Goal: Task Accomplishment & Management: Manage account settings

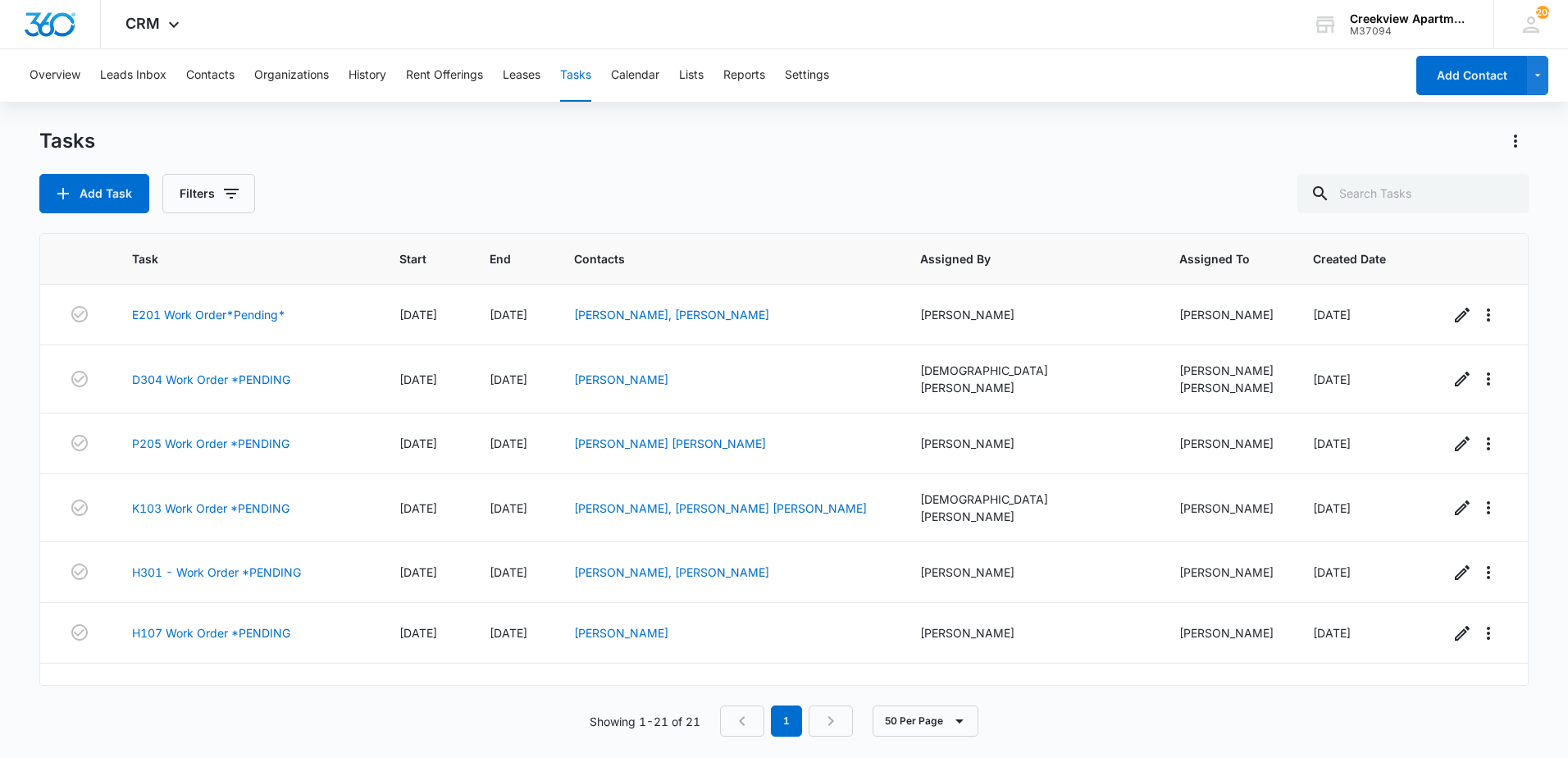
scroll to position [889, 0]
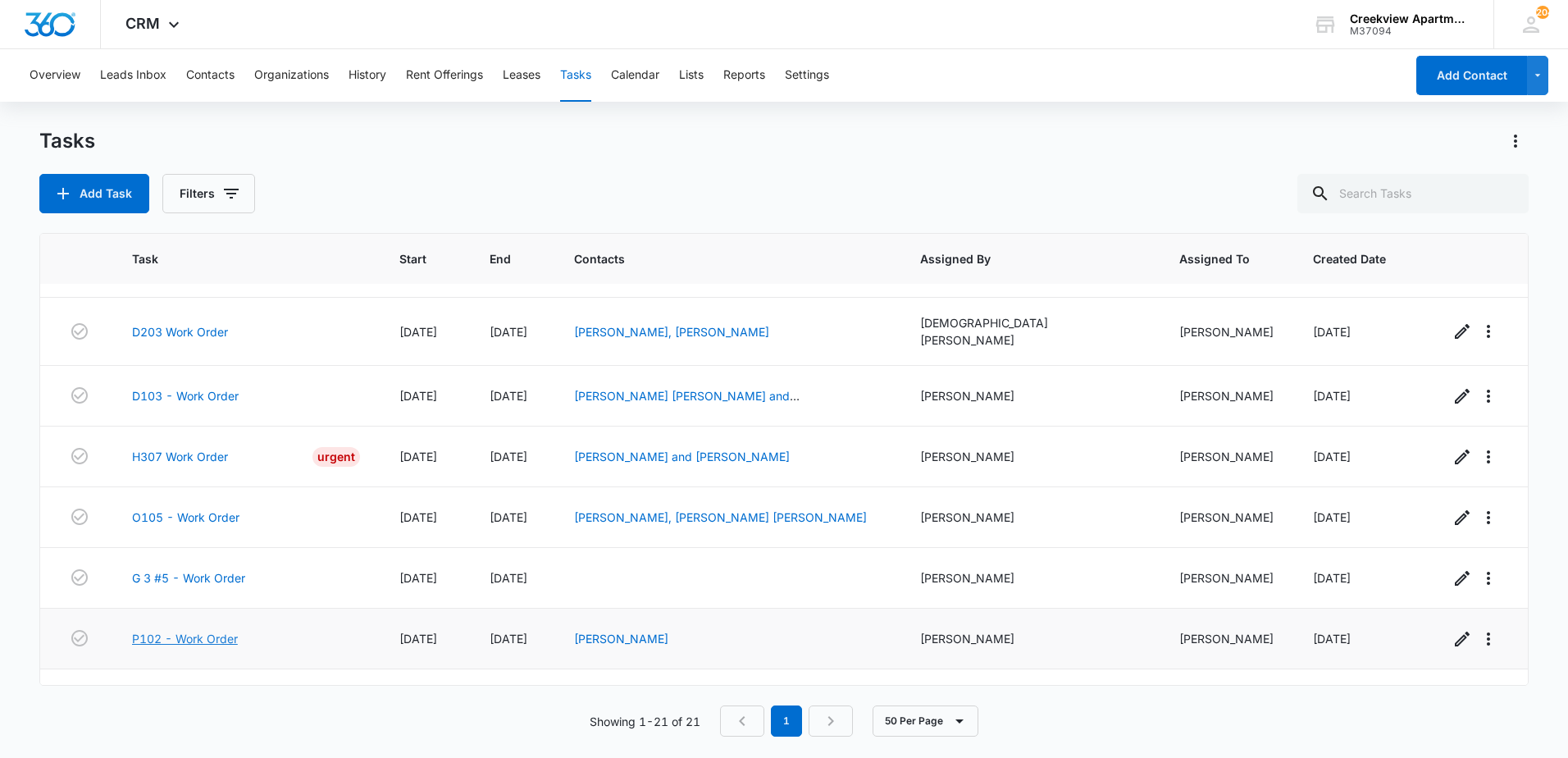
click at [205, 630] on link "P102 - Work Order" at bounding box center [184, 638] width 106 height 17
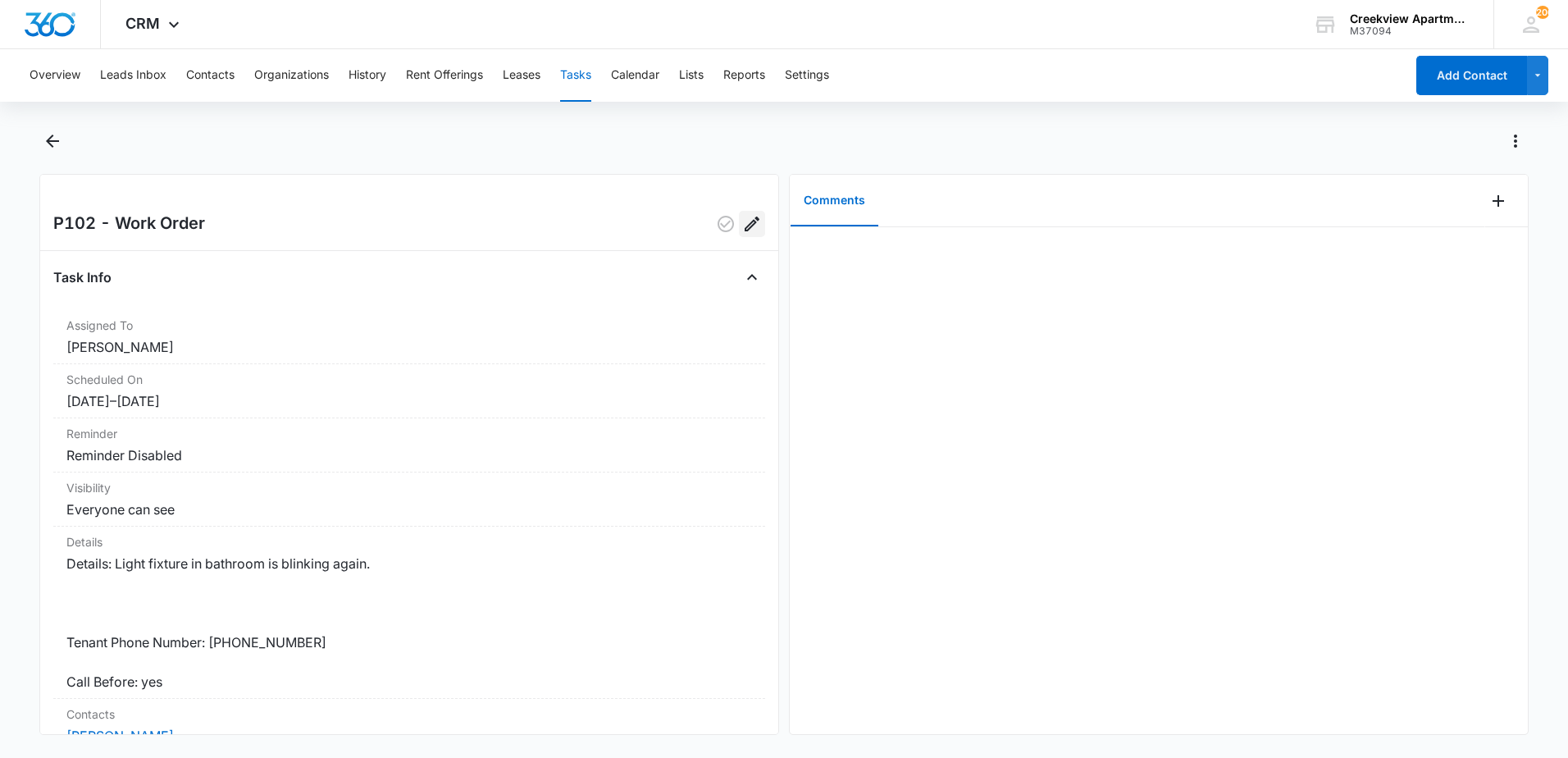
click at [743, 220] on icon "Edit" at bounding box center [753, 224] width 20 height 20
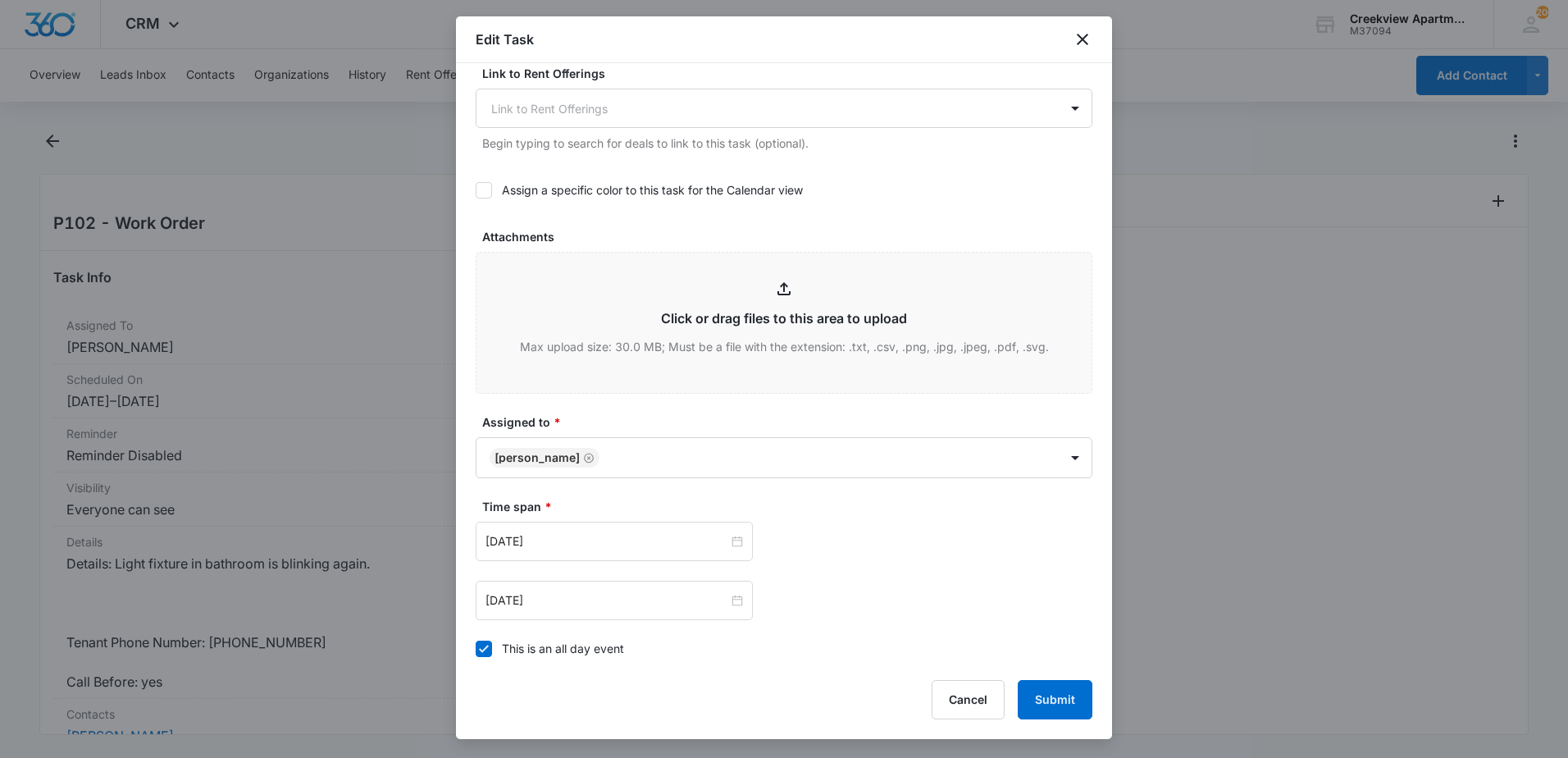
scroll to position [574, 0]
click at [608, 447] on body "CRM Apps Reputation Websites Forms CRM Email Content Intelligence Files Brand S…" at bounding box center [784, 379] width 1568 height 758
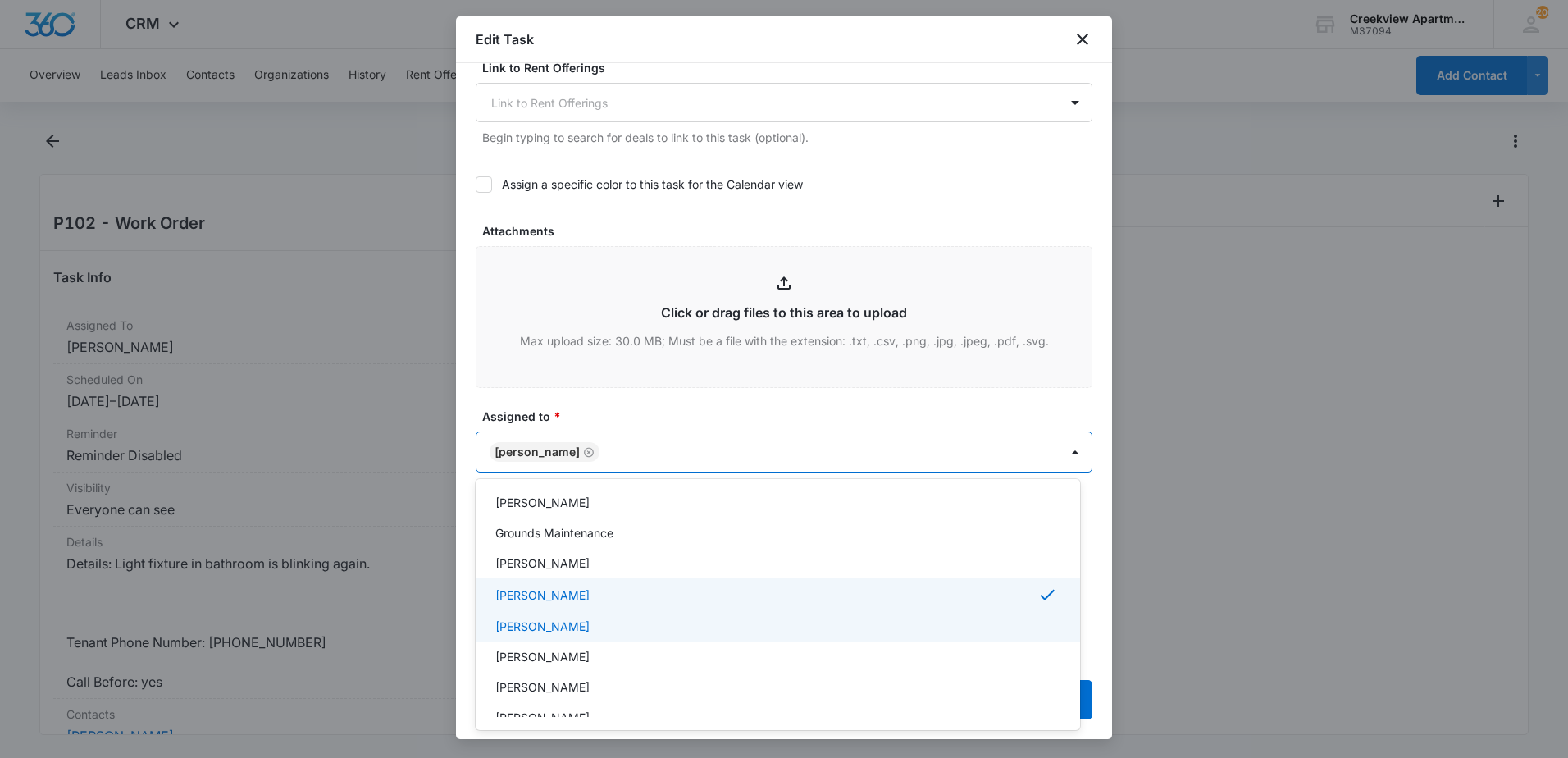
scroll to position [165, 0]
click at [524, 621] on p "[PERSON_NAME]" at bounding box center [542, 621] width 95 height 17
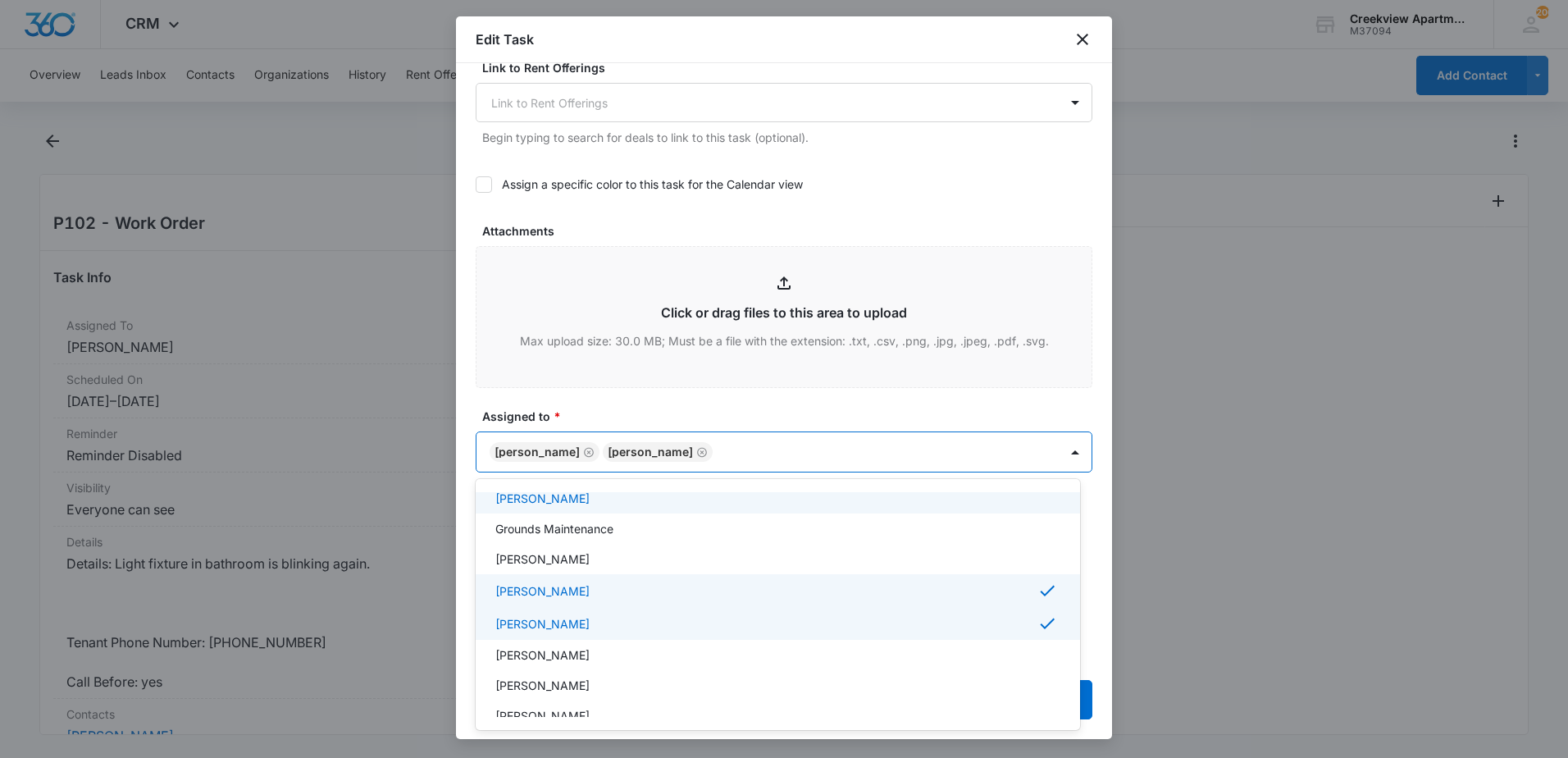
click at [479, 397] on div at bounding box center [784, 379] width 1568 height 758
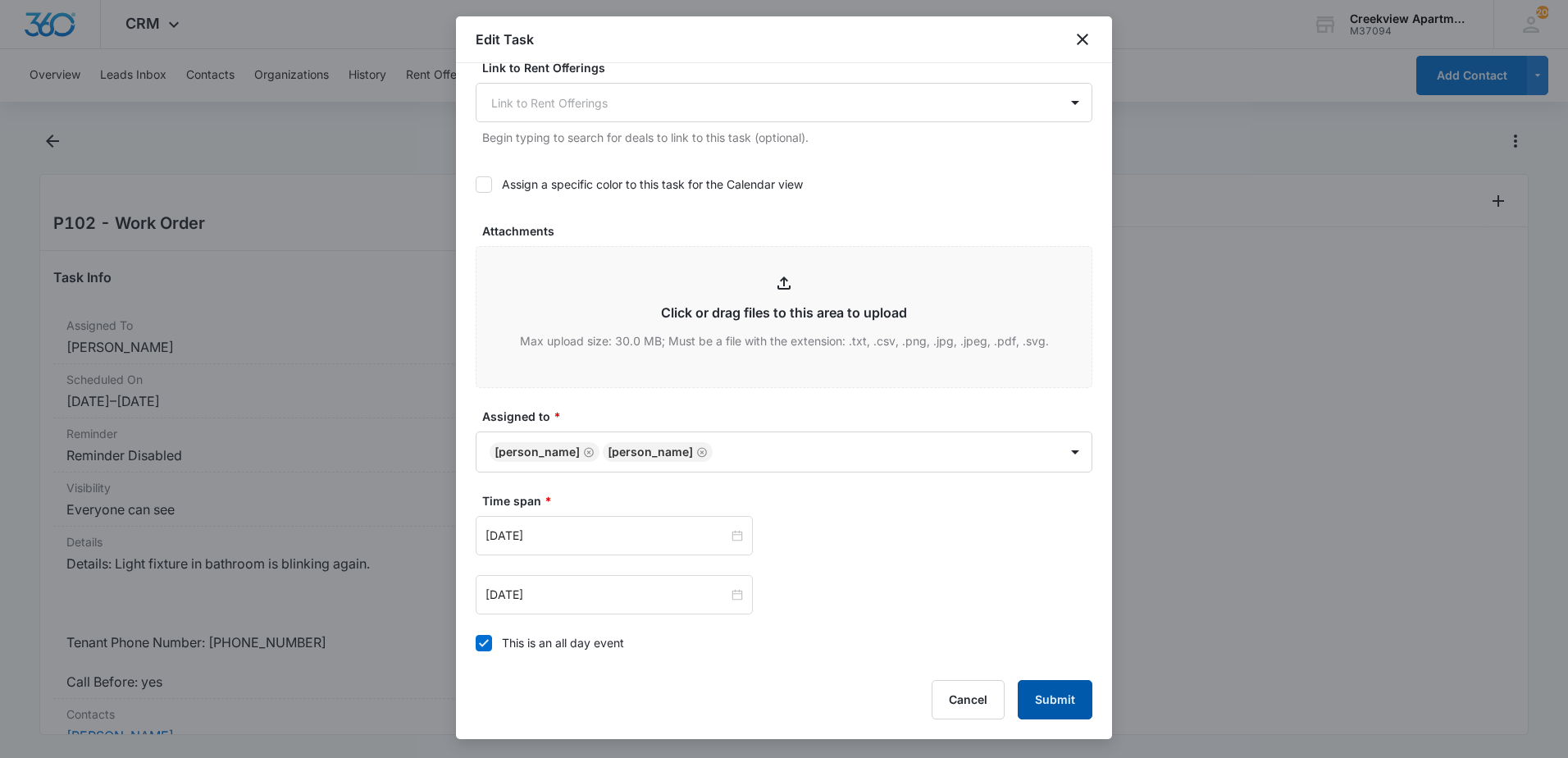
click at [1073, 696] on button "Submit" at bounding box center [1055, 699] width 75 height 39
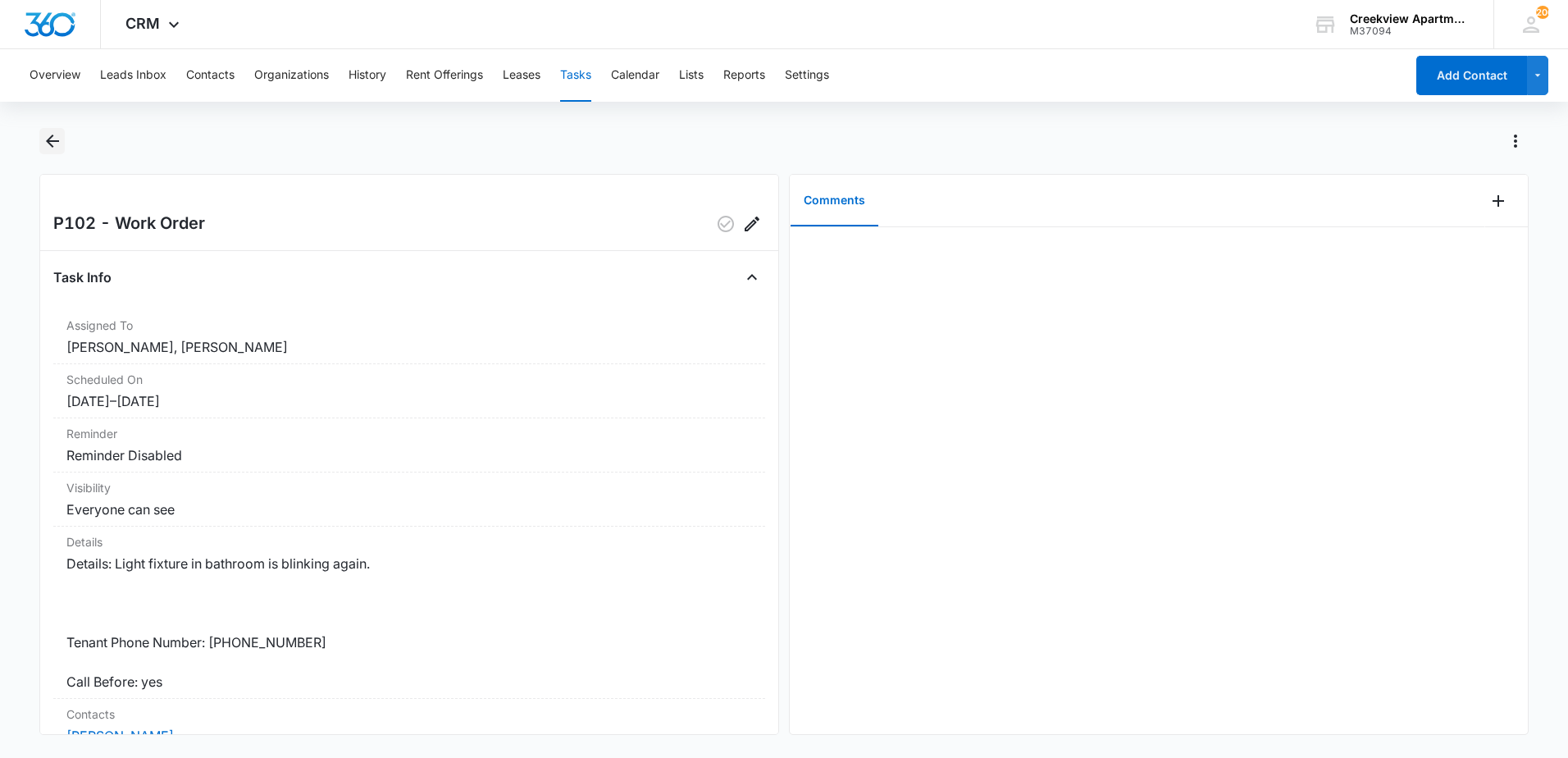
click at [58, 143] on icon "Back" at bounding box center [53, 142] width 20 height 20
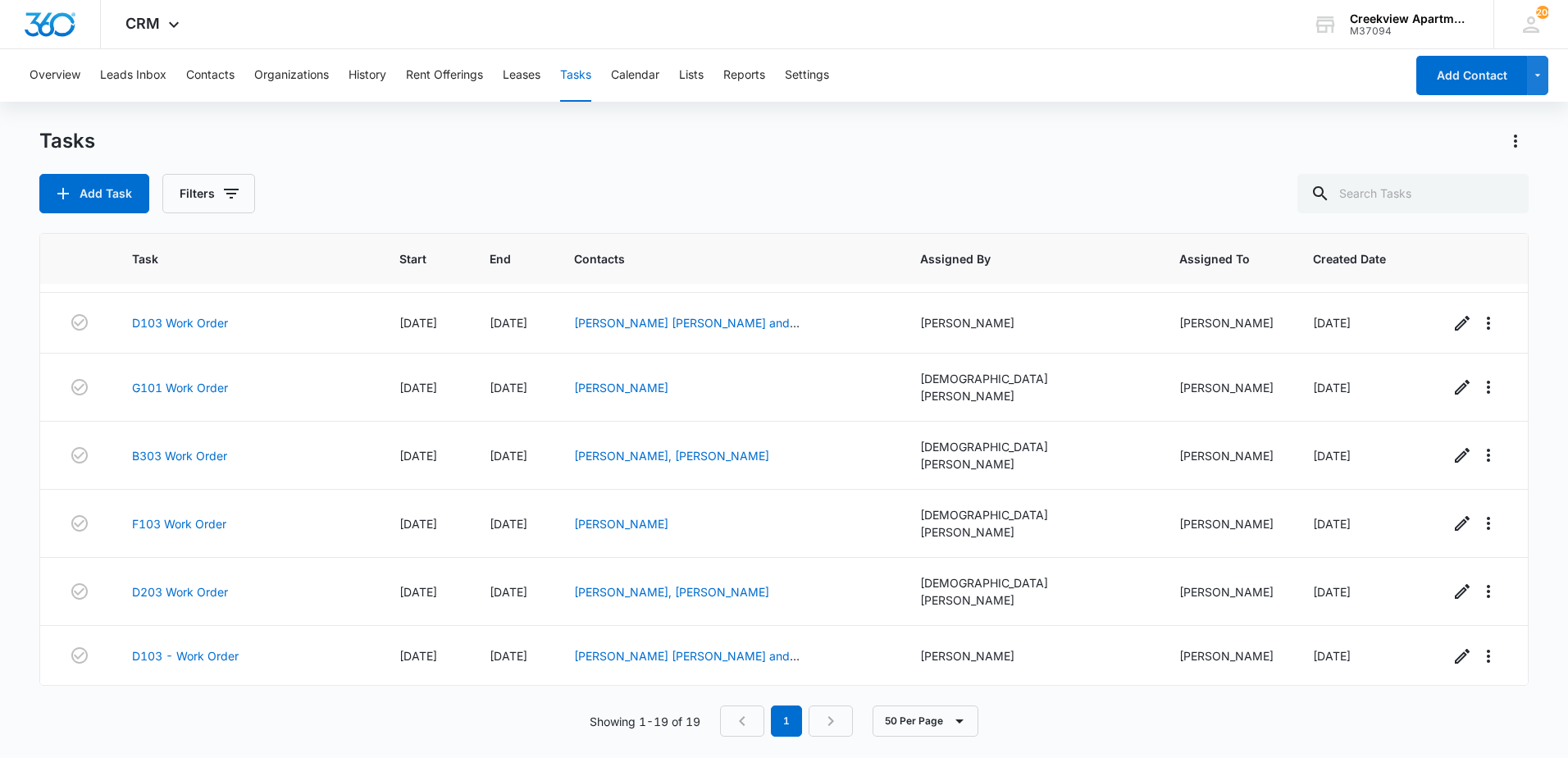
scroll to position [767, 0]
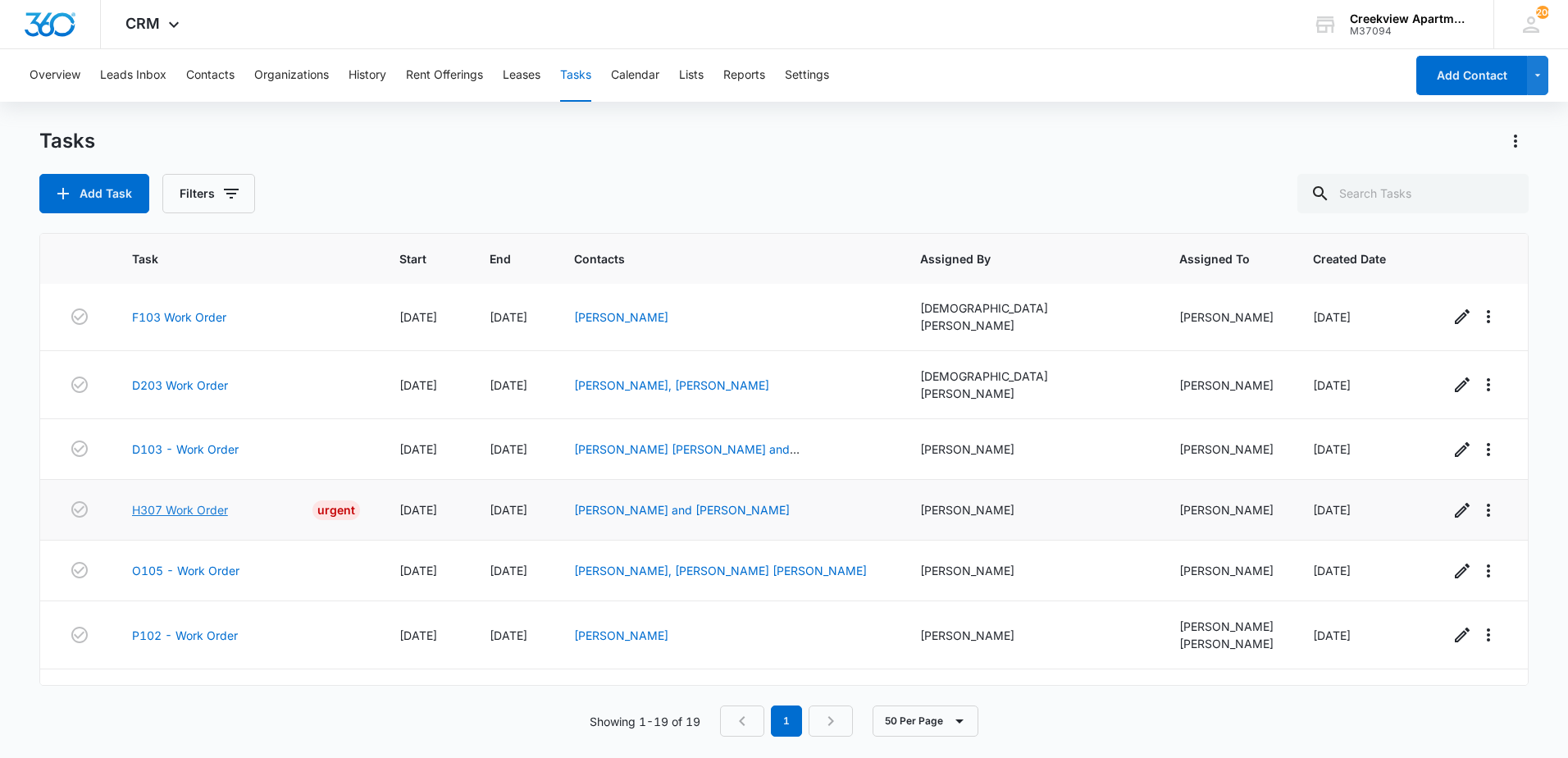
click at [182, 502] on link "H307 Work Order" at bounding box center [179, 510] width 96 height 17
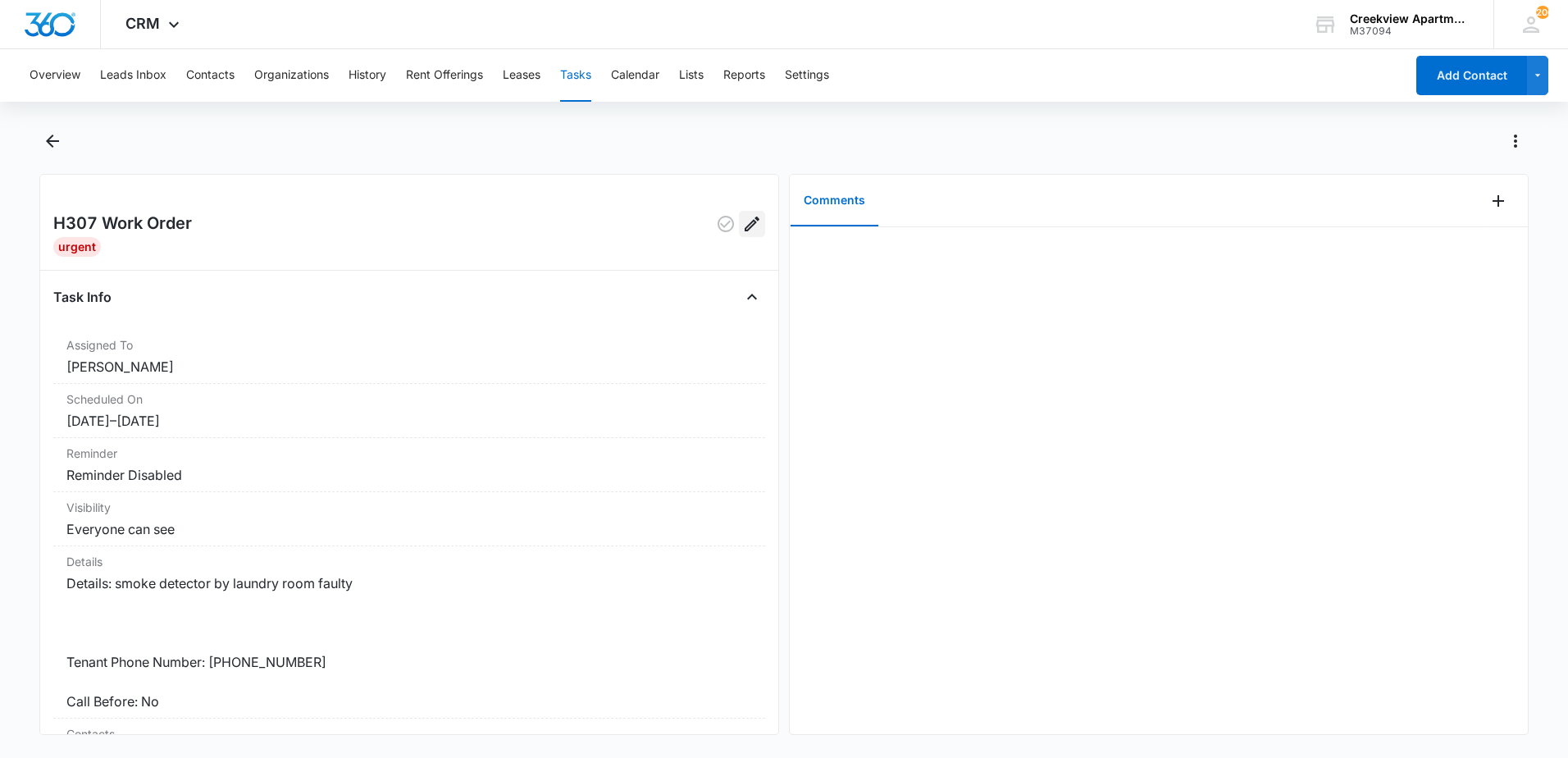
click at [743, 219] on icon "Edit" at bounding box center [753, 224] width 20 height 20
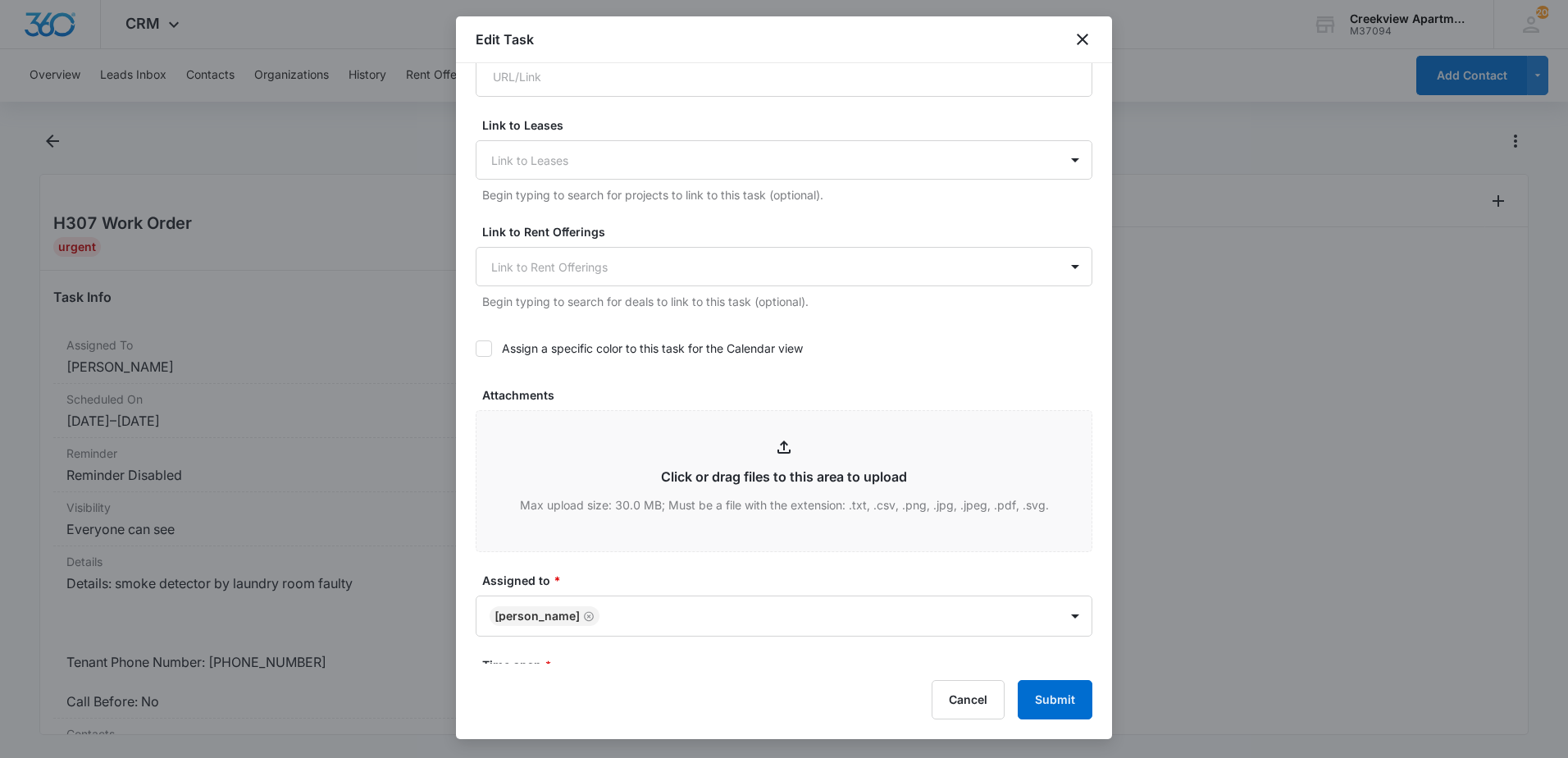
scroll to position [738, 0]
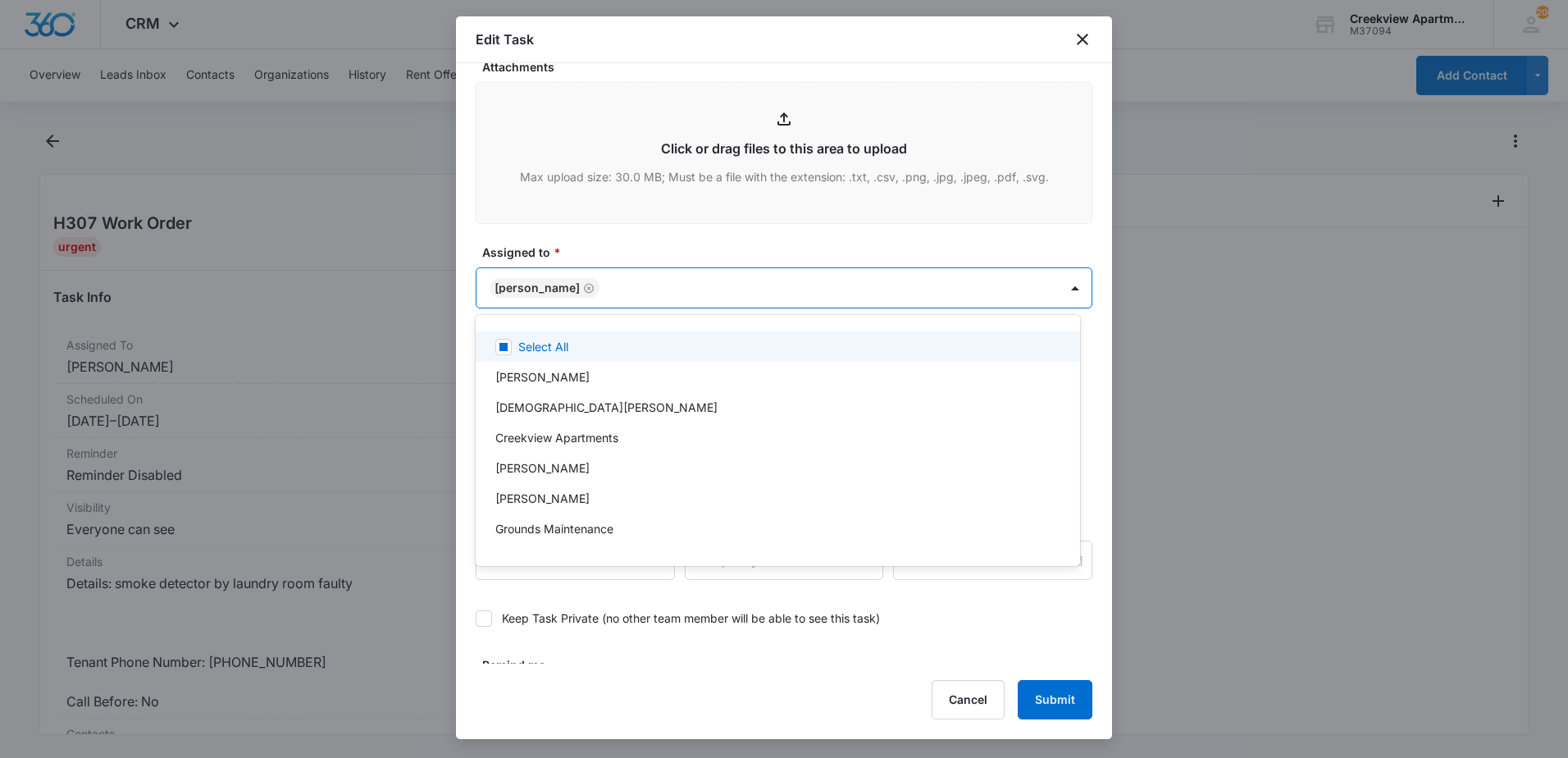
click at [672, 297] on body "CRM Apps Reputation Websites Forms CRM Email Content Intelligence Files Brand S…" at bounding box center [784, 379] width 1568 height 758
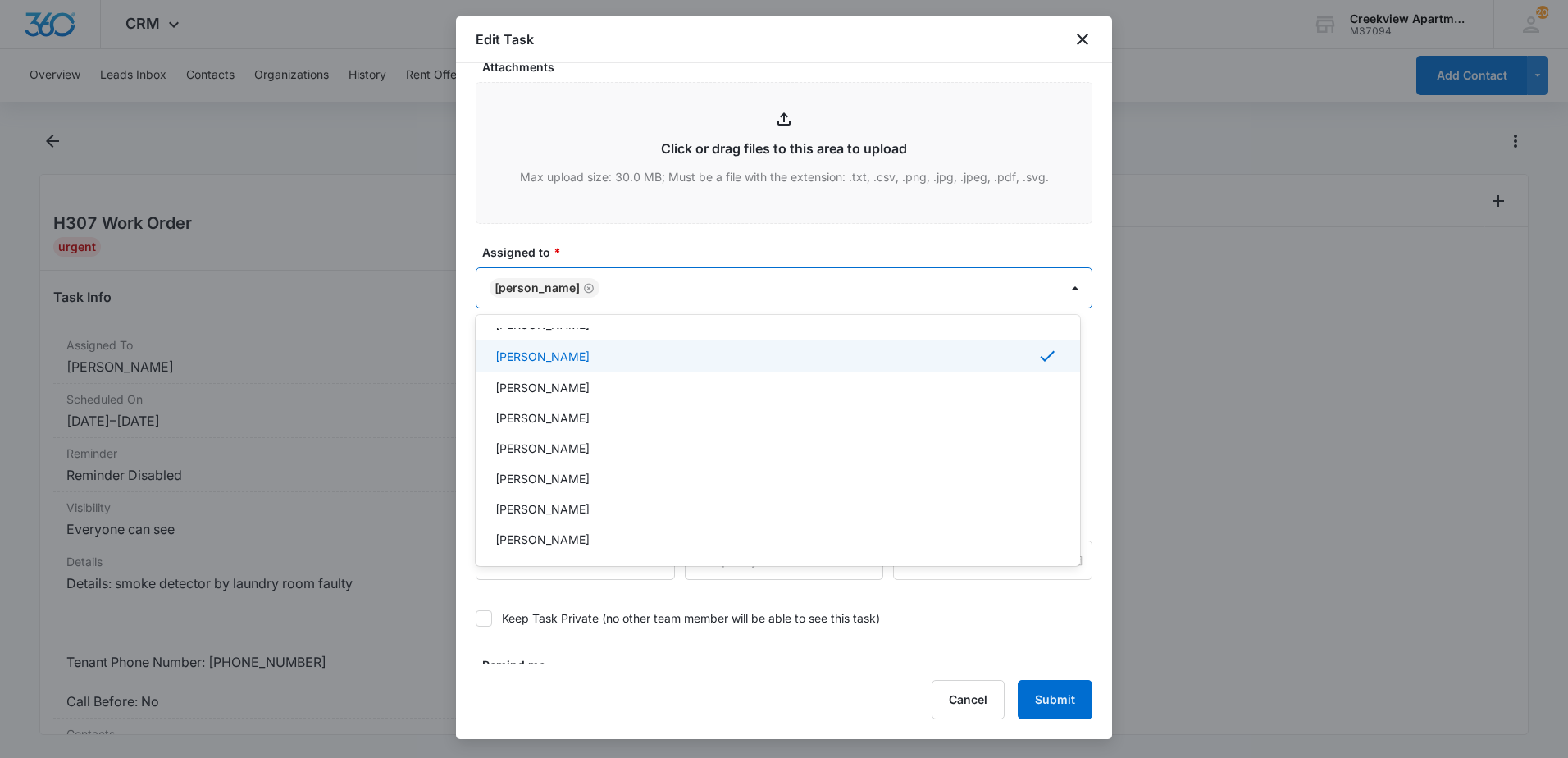
scroll to position [167, 0]
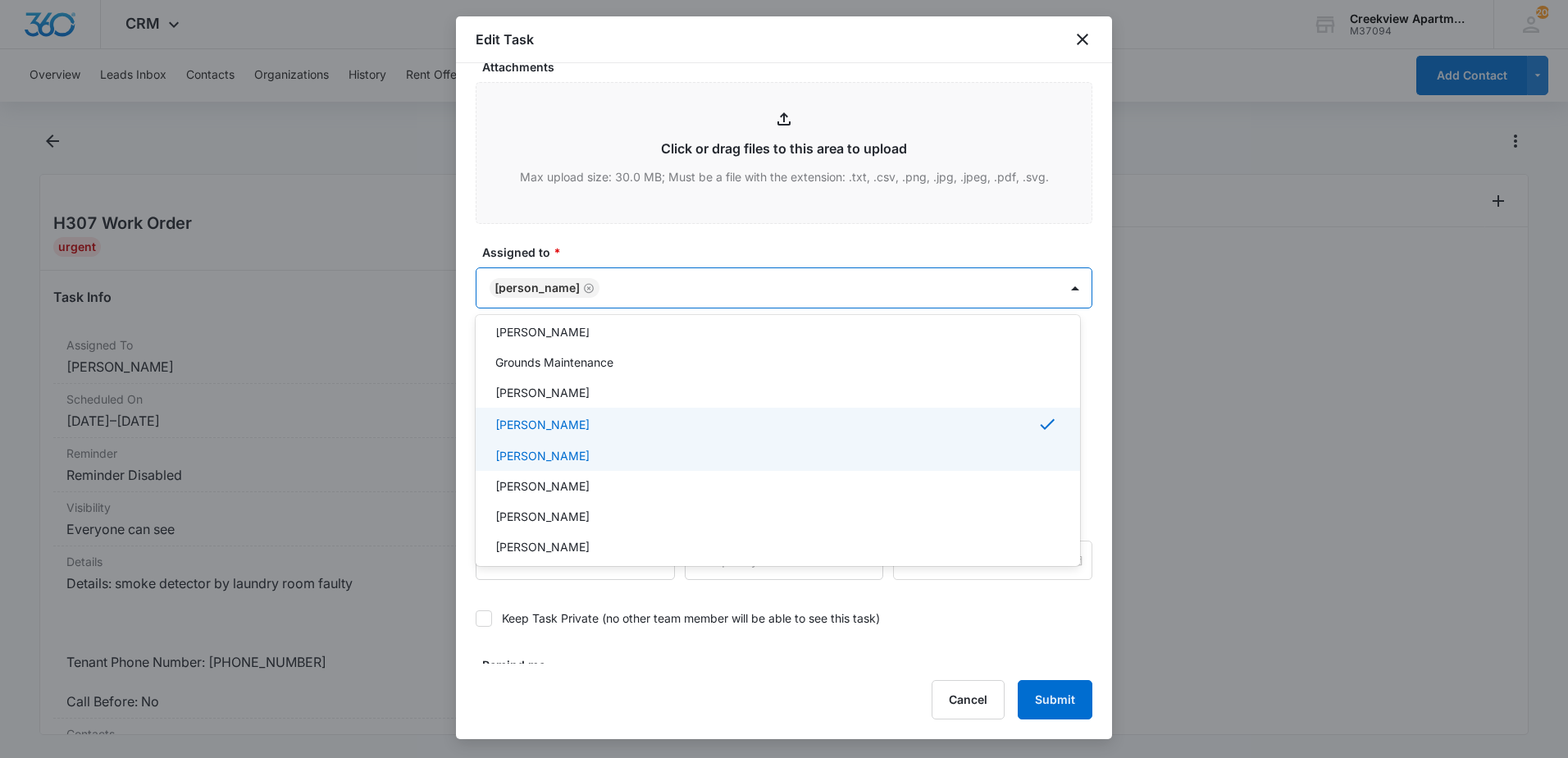
click at [551, 454] on p "[PERSON_NAME]" at bounding box center [542, 455] width 95 height 17
click at [1059, 701] on div at bounding box center [784, 379] width 1568 height 758
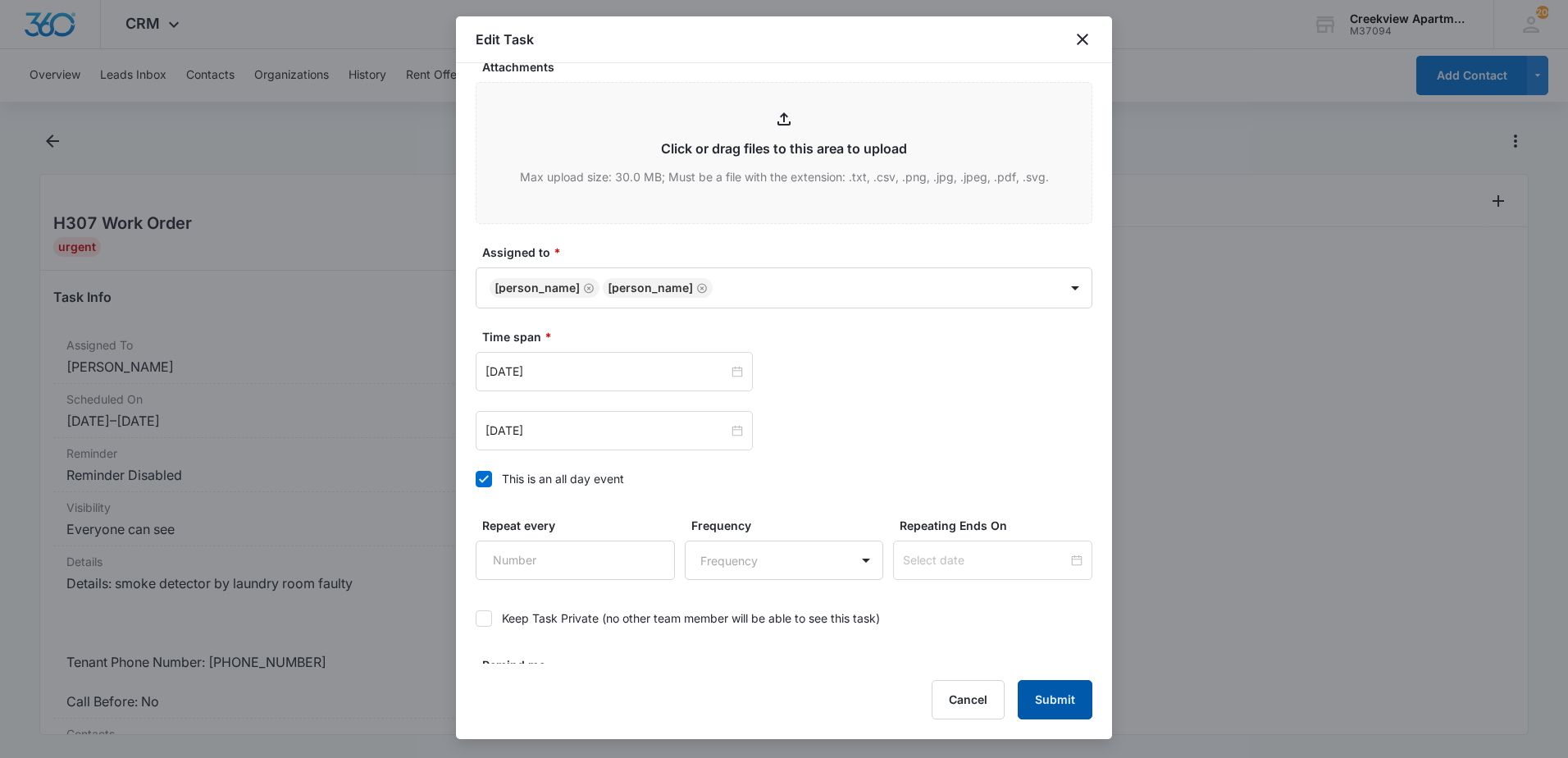
click at [1063, 696] on button "Submit" at bounding box center [1055, 699] width 75 height 39
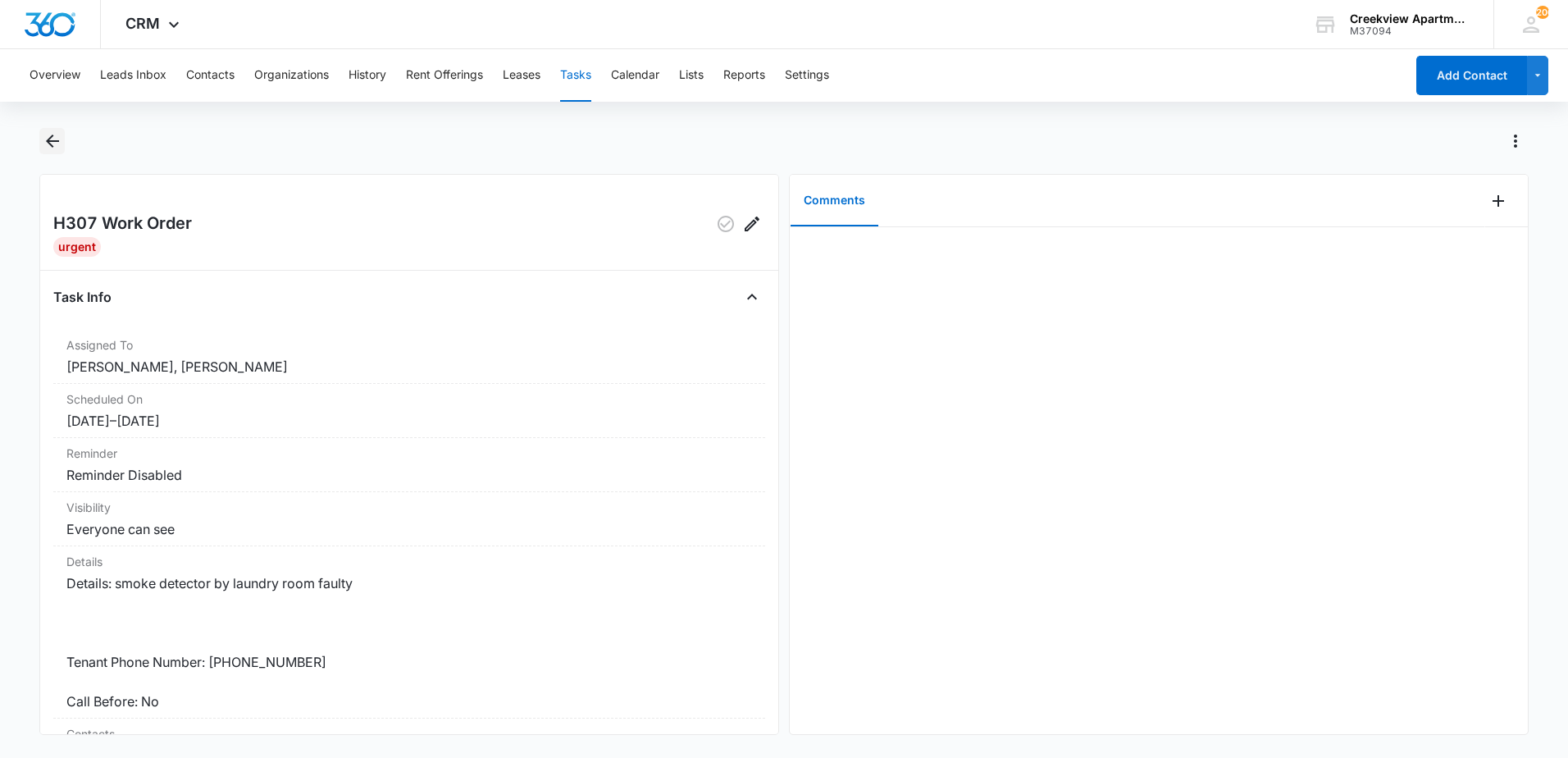
click at [52, 150] on icon "Back" at bounding box center [53, 142] width 20 height 20
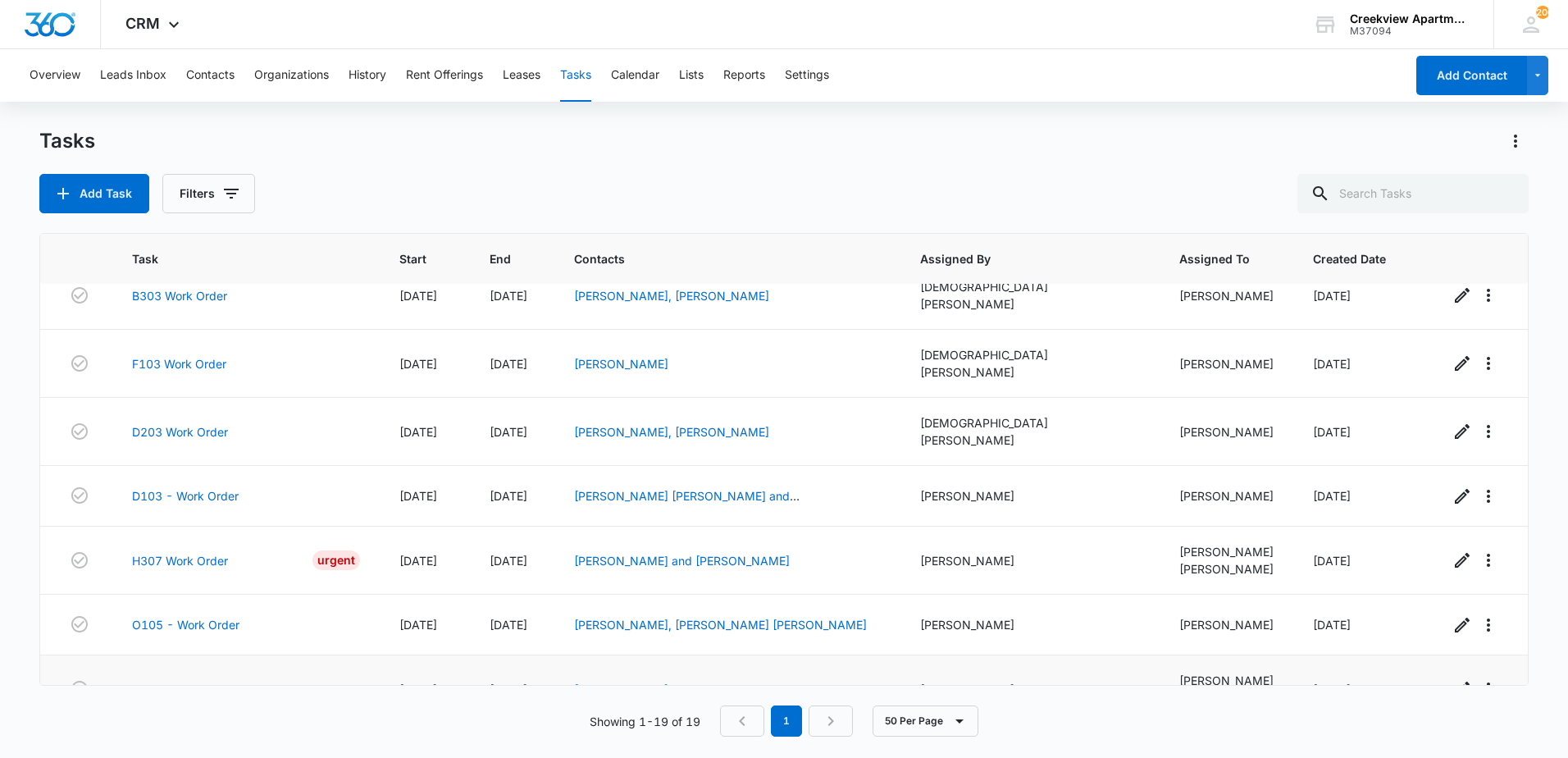
scroll to position [692, 0]
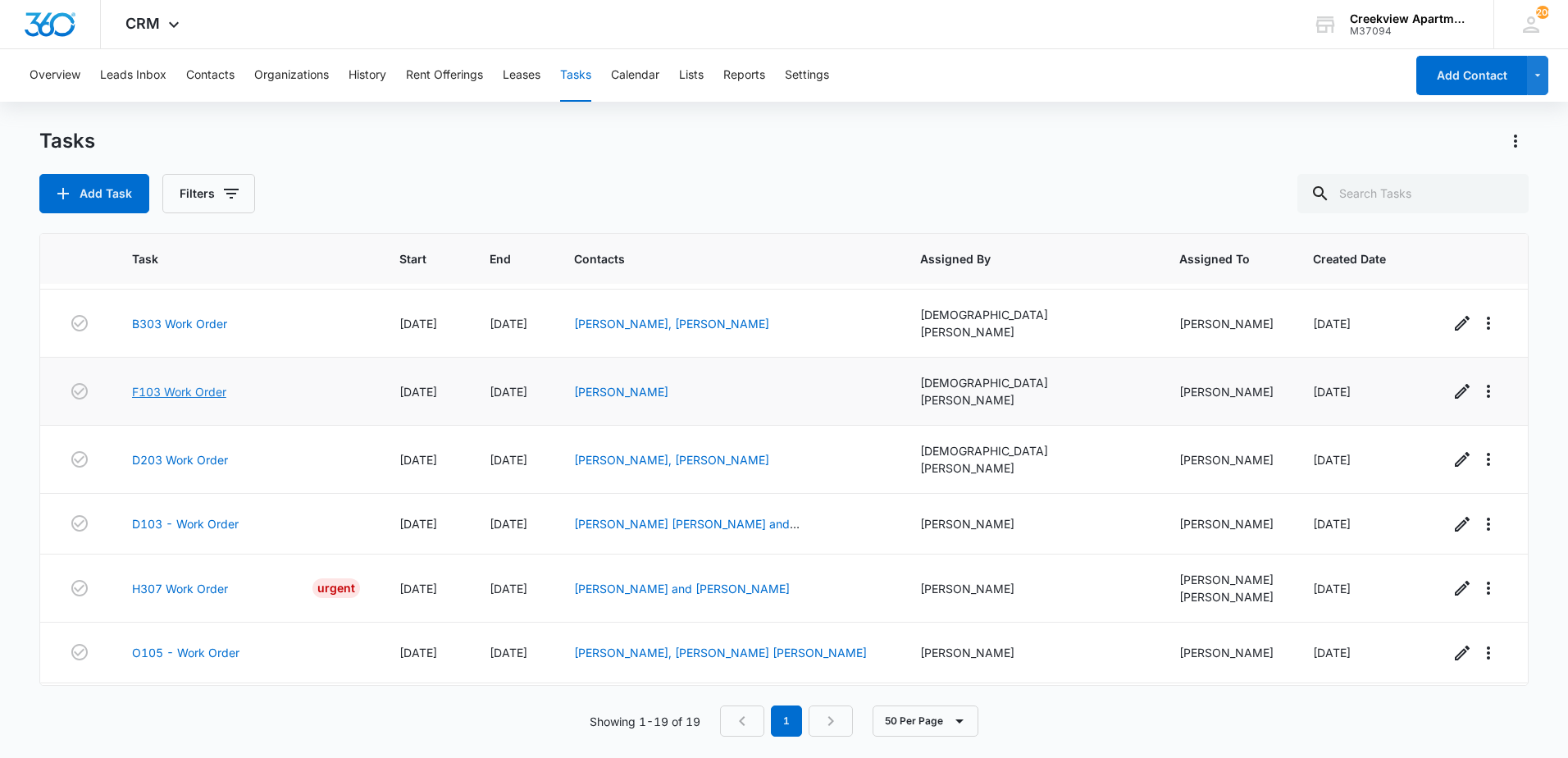
click at [218, 383] on link "F103 Work Order" at bounding box center [178, 391] width 95 height 17
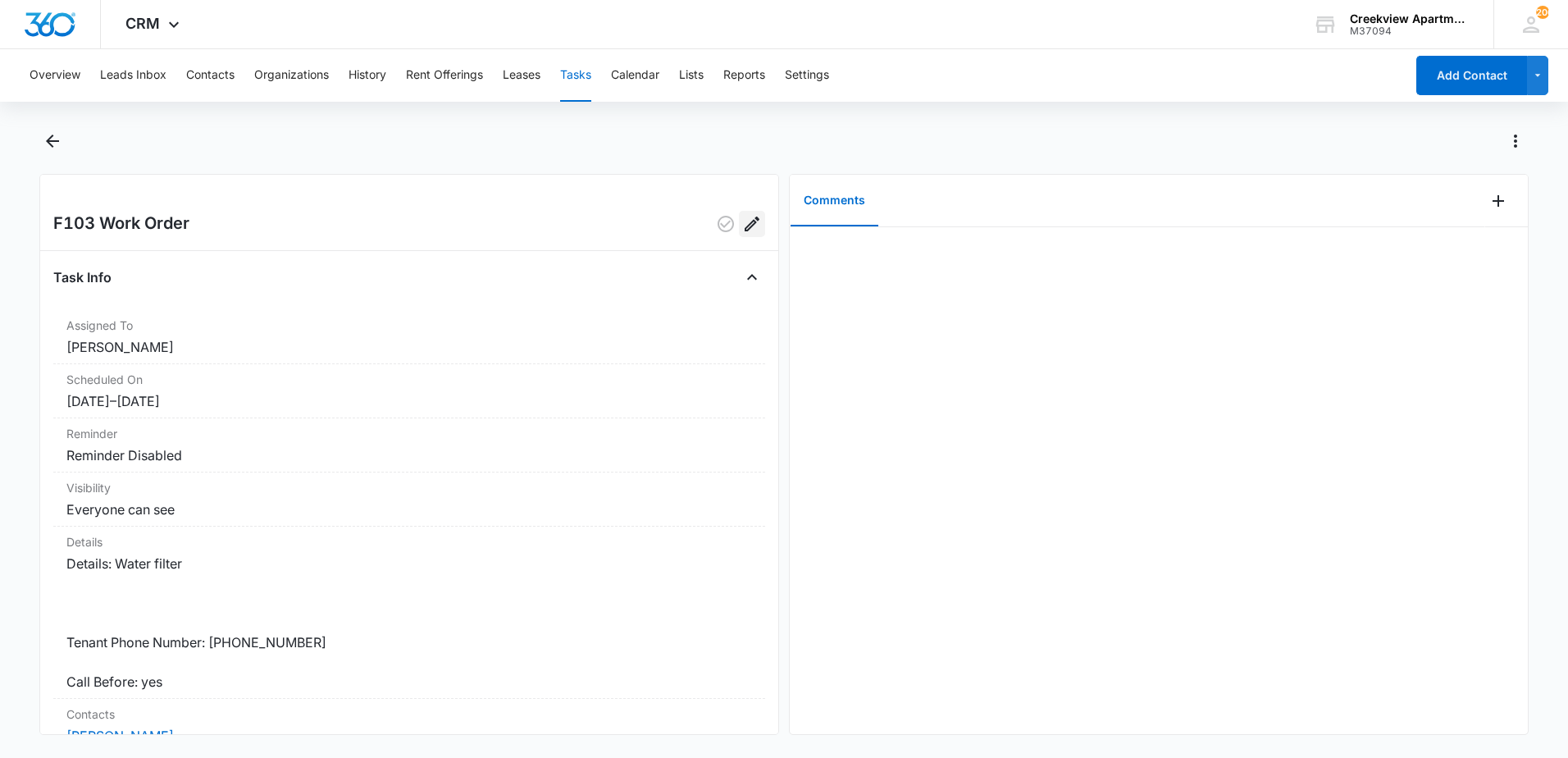
click at [743, 228] on icon "Edit" at bounding box center [753, 224] width 20 height 20
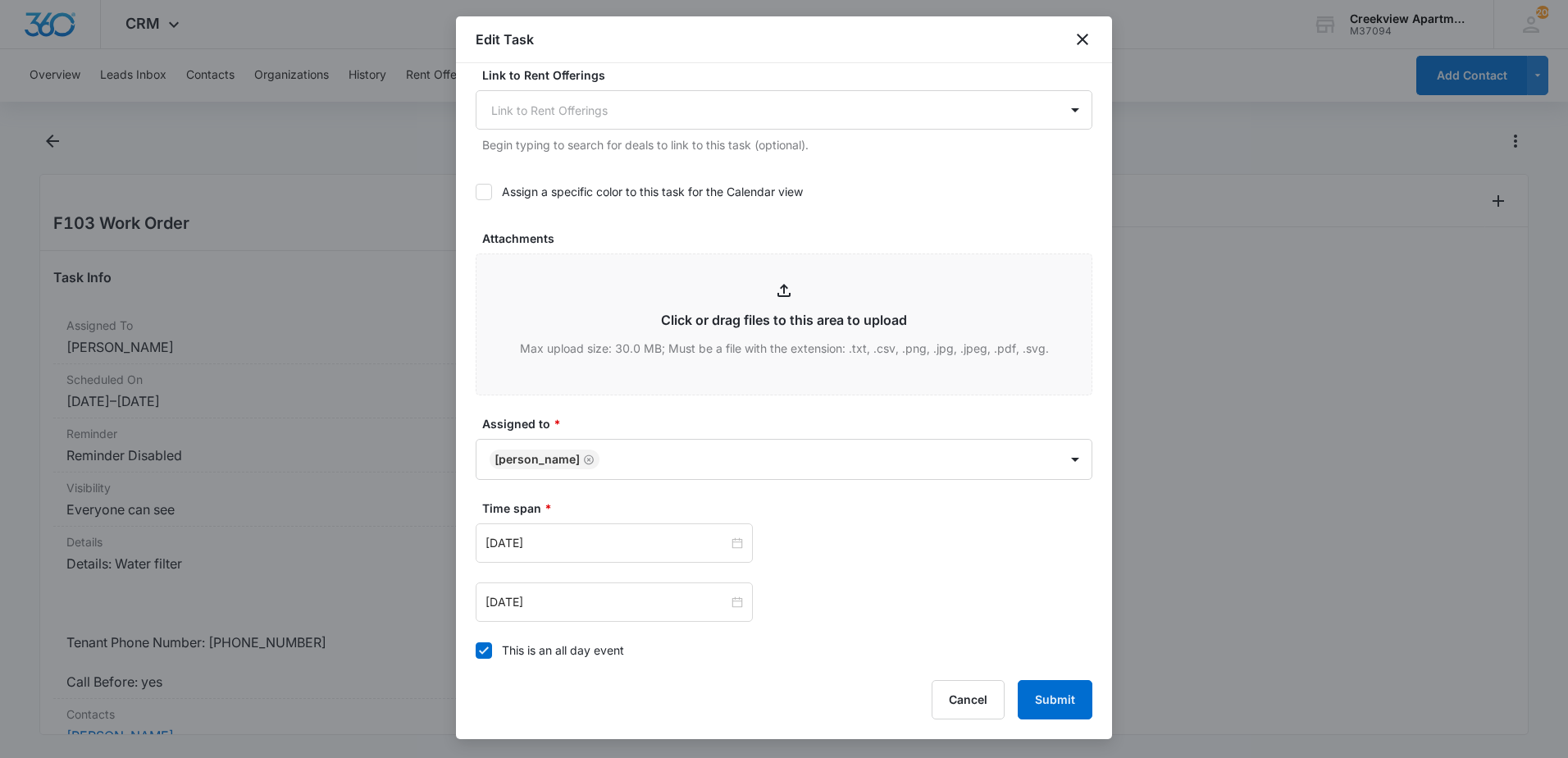
scroll to position [656, 0]
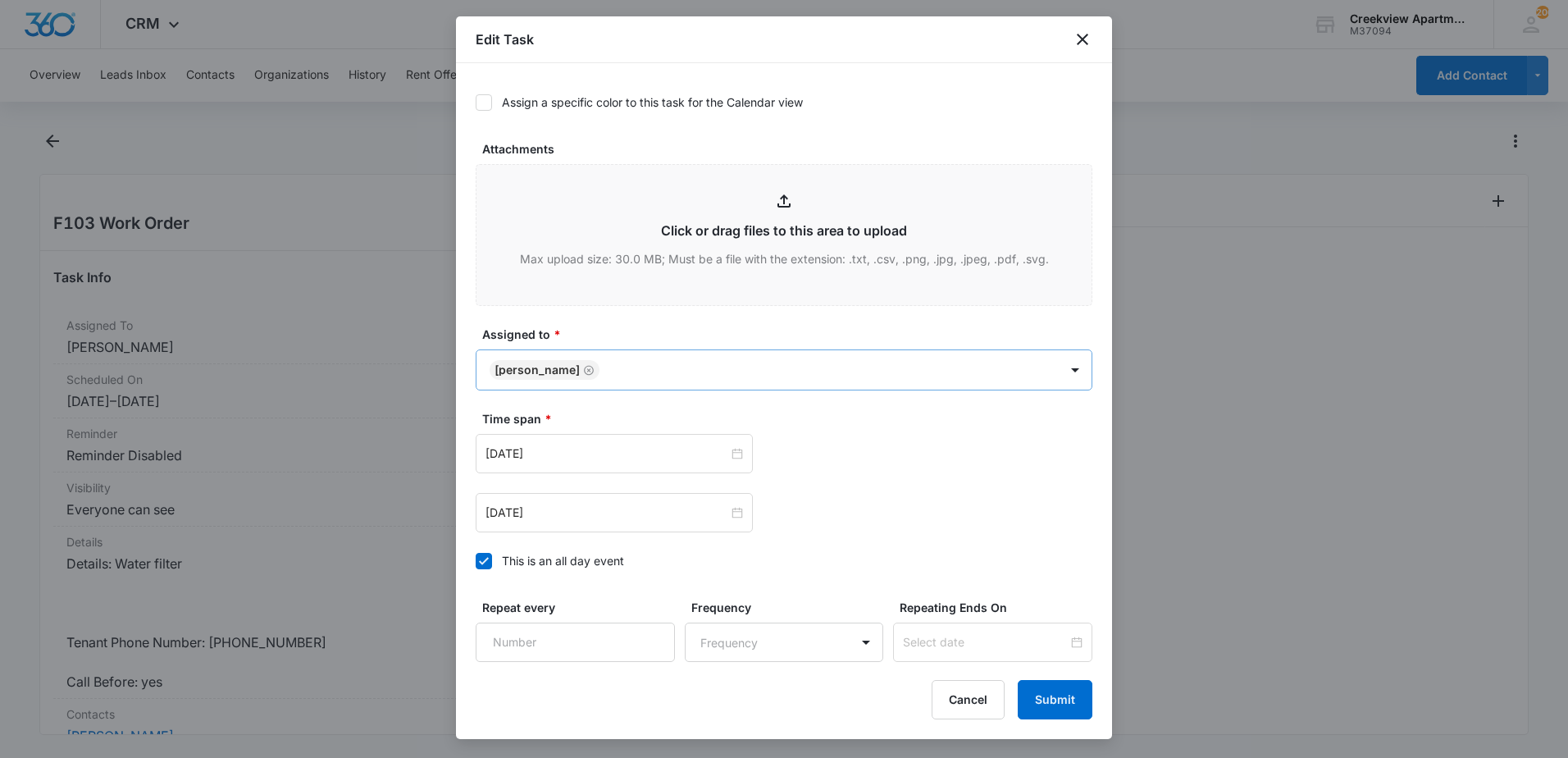
click at [701, 371] on body "CRM Apps Reputation Websites Forms CRM Email Content Intelligence Files Brand S…" at bounding box center [784, 379] width 1568 height 758
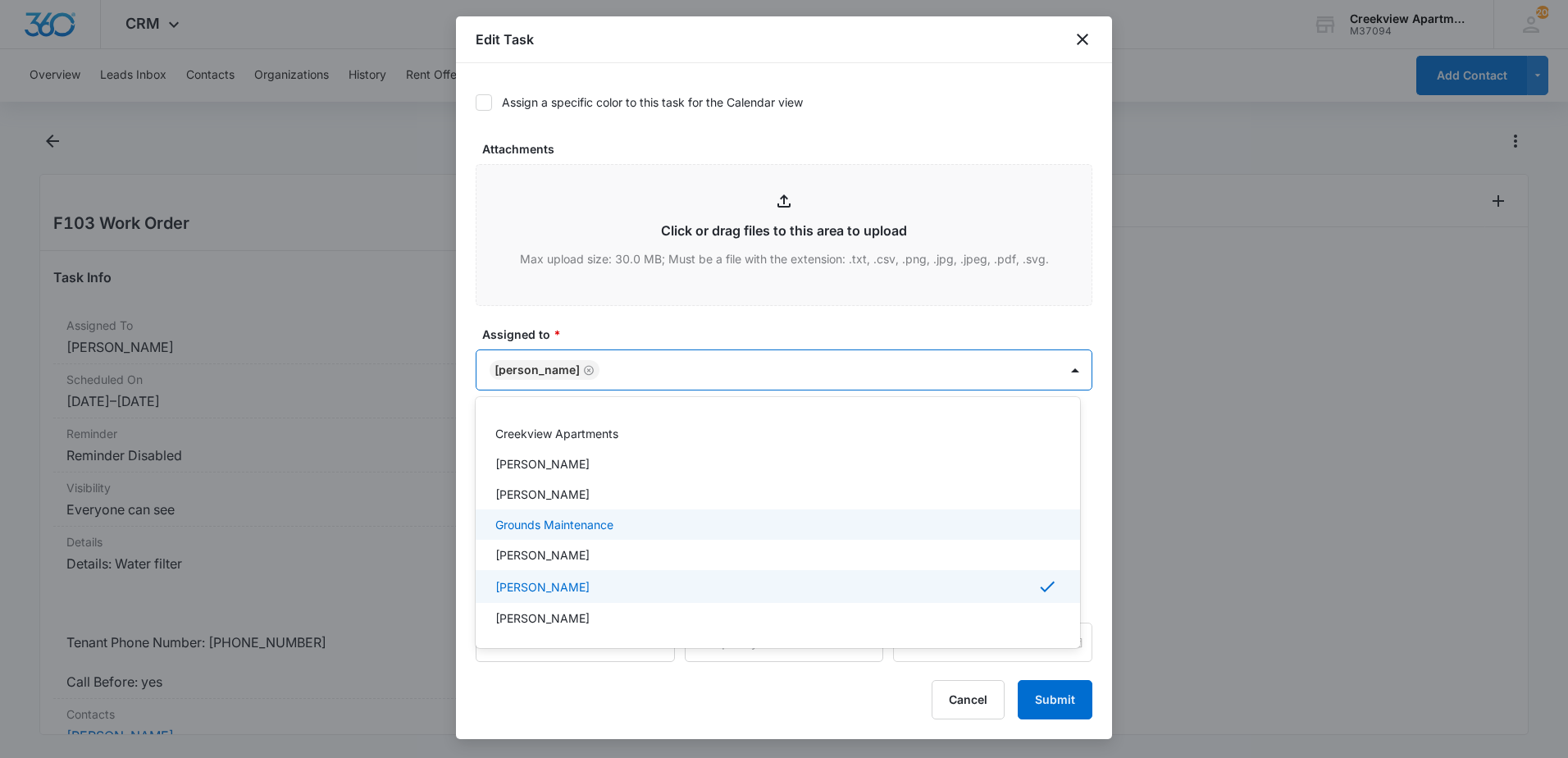
scroll to position [246, 0]
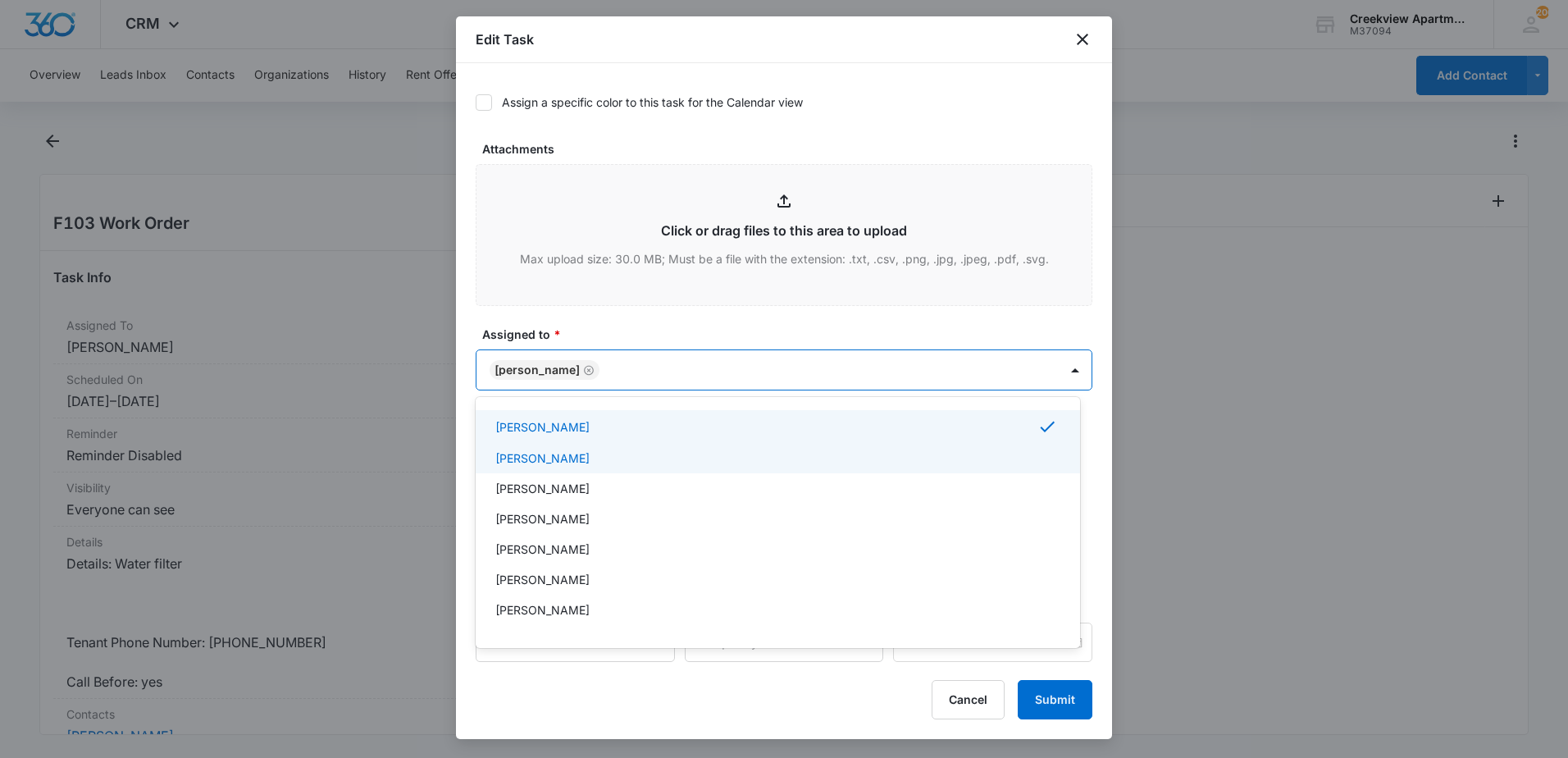
click at [602, 464] on div "[PERSON_NAME]" at bounding box center [777, 458] width 562 height 17
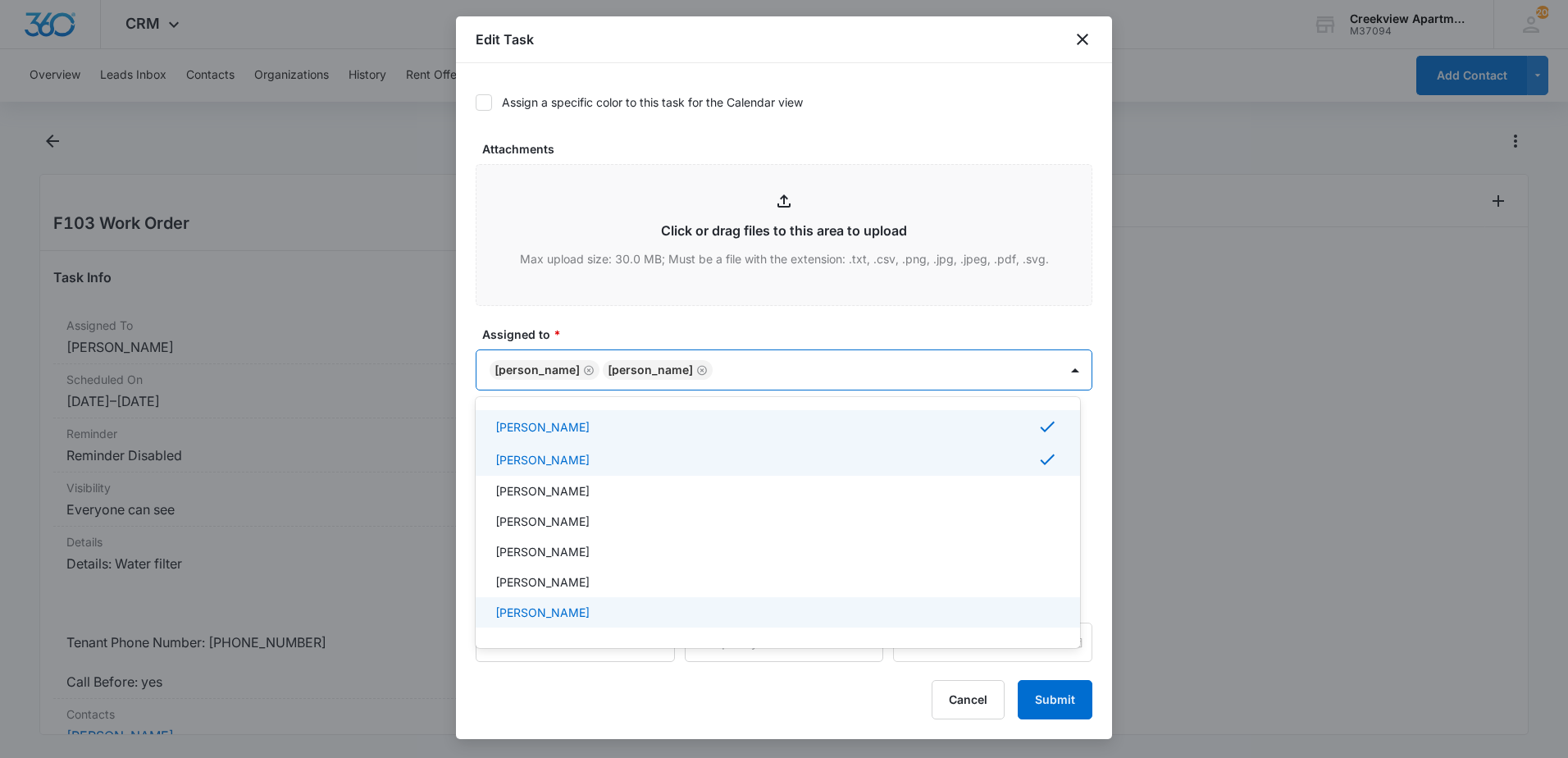
click at [1072, 696] on div at bounding box center [784, 379] width 1568 height 758
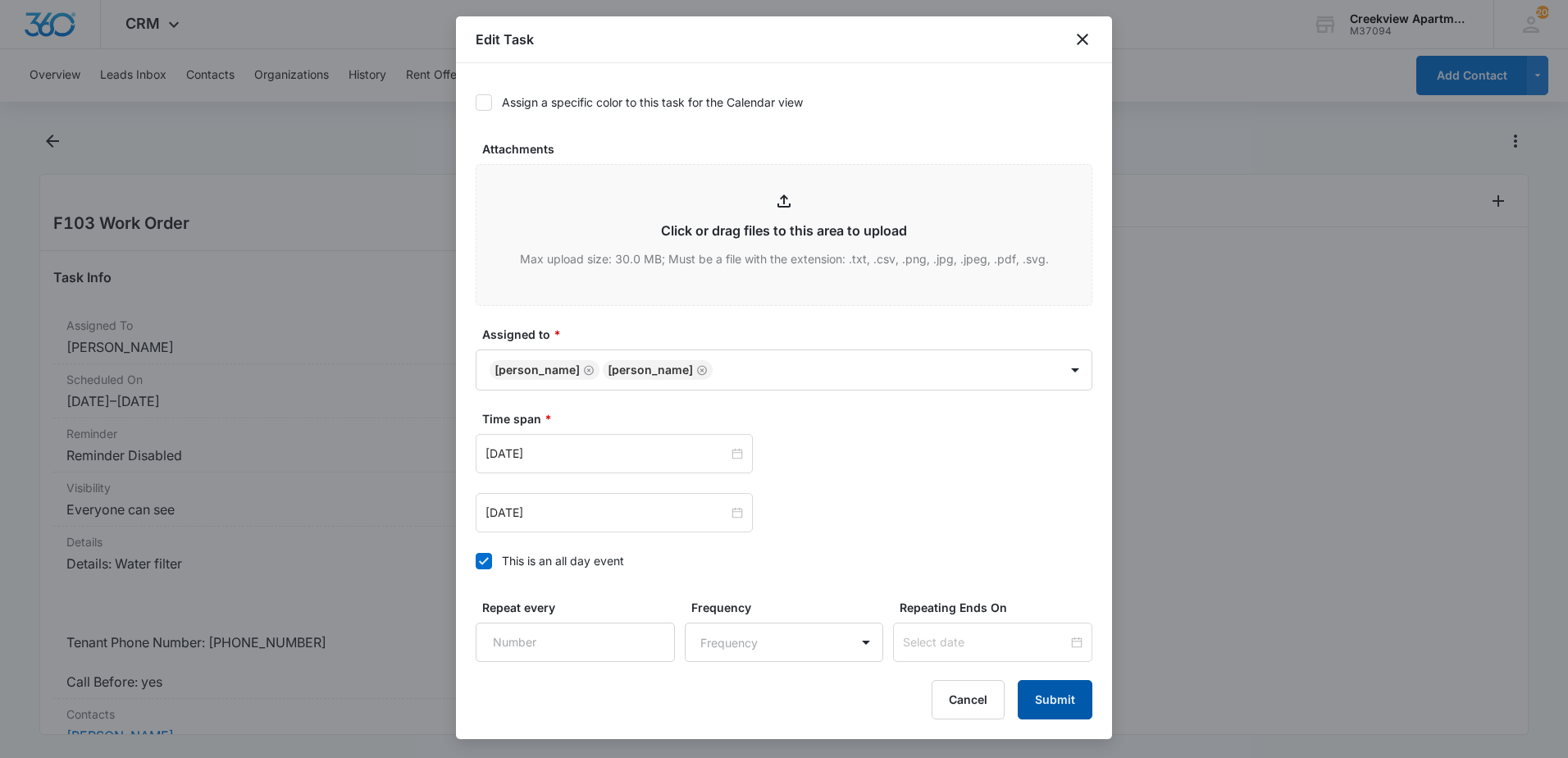
click at [1057, 705] on button "Submit" at bounding box center [1055, 699] width 75 height 39
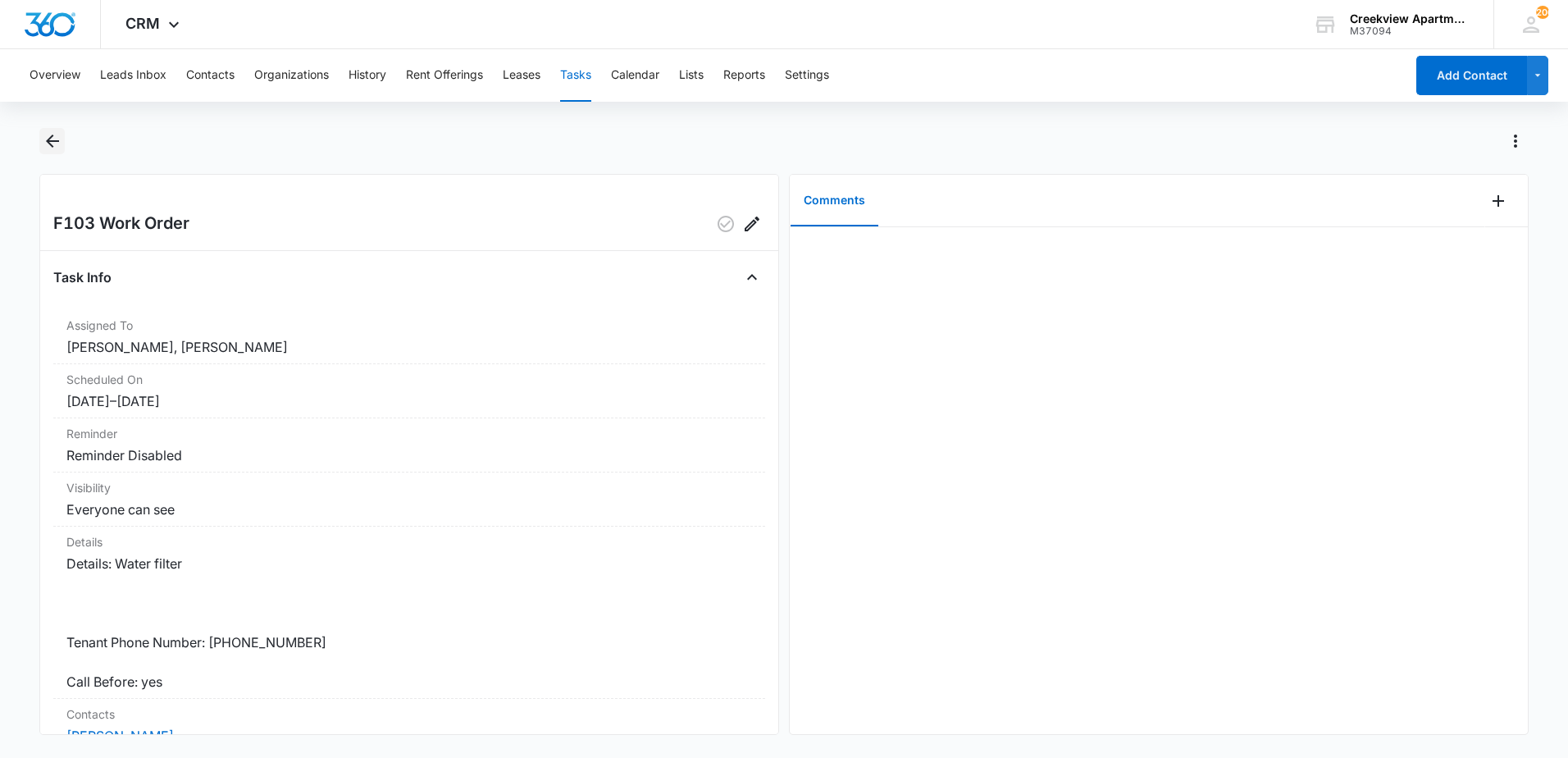
click at [53, 147] on icon "Back" at bounding box center [52, 141] width 13 height 13
